Goal: Task Accomplishment & Management: Use online tool/utility

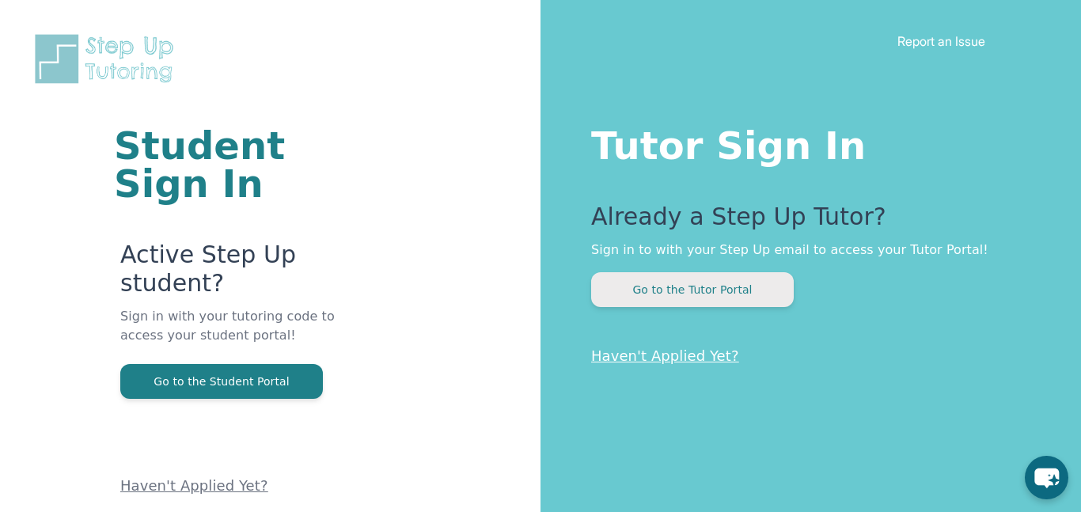
click at [722, 275] on button "Go to the Tutor Portal" at bounding box center [692, 289] width 203 height 35
click at [684, 287] on button "Go to the Tutor Portal" at bounding box center [692, 289] width 203 height 35
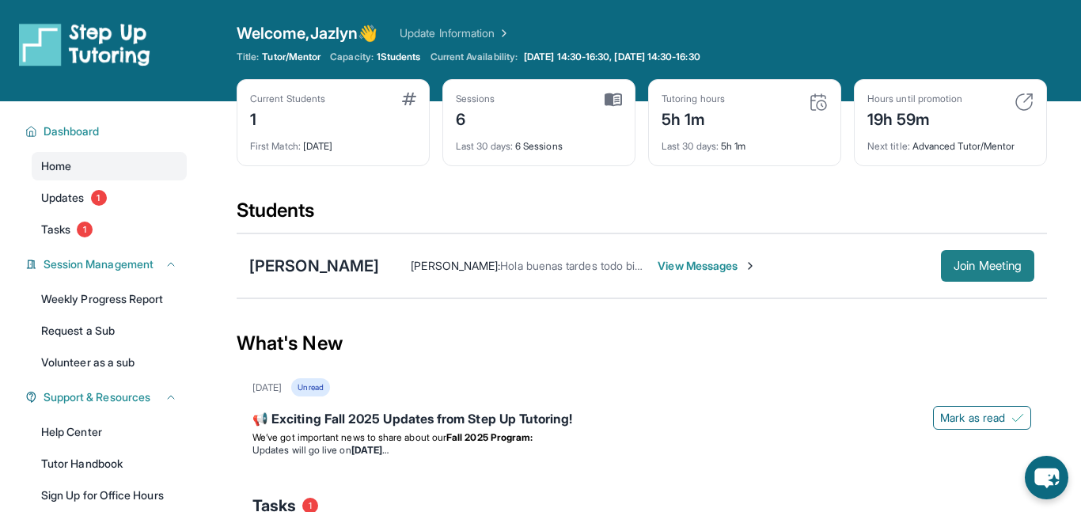
click at [994, 274] on button "Join Meeting" at bounding box center [987, 266] width 93 height 32
